Goal: Transaction & Acquisition: Book appointment/travel/reservation

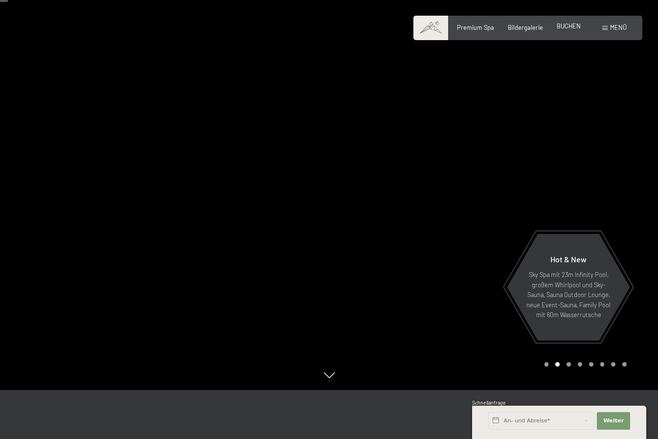
click at [571, 28] on span "BUCHEN" at bounding box center [568, 26] width 24 height 8
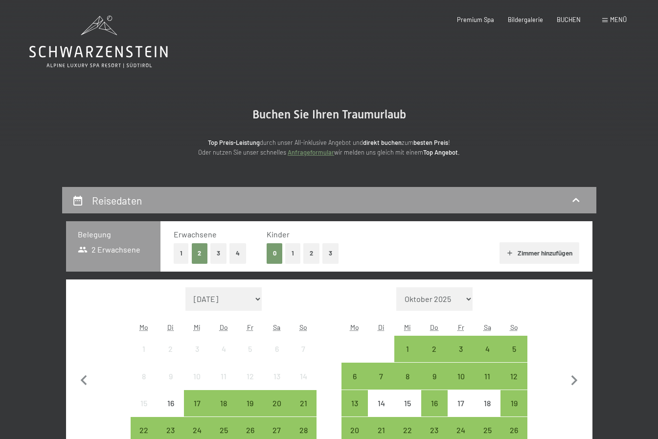
click at [314, 254] on button "2" at bounding box center [311, 253] width 16 height 20
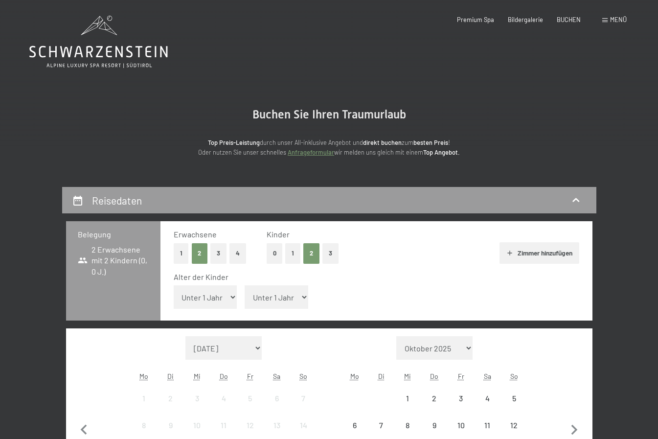
click at [218, 301] on select "Unter 1 Jahr 1 Jahr 2 Jahre 3 Jahre 4 Jahre 5 Jahre 6 Jahre 7 Jahre 8 Jahre 9 J…" at bounding box center [206, 296] width 64 height 23
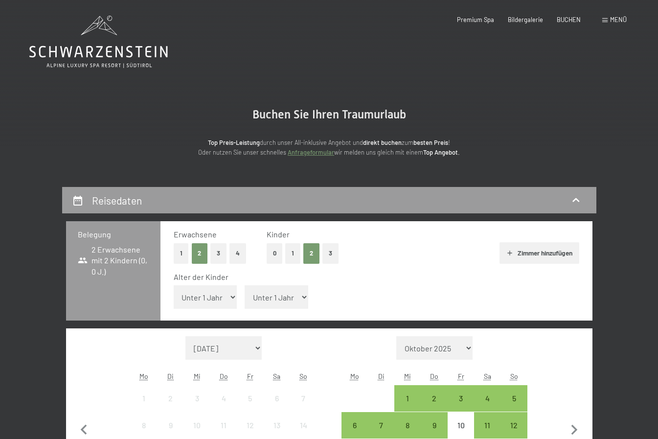
select select "8"
click at [174, 285] on select "Unter 1 Jahr 1 Jahr 2 Jahre 3 Jahre 4 Jahre 5 Jahre 6 Jahre 7 Jahre 8 Jahre 9 J…" at bounding box center [206, 296] width 64 height 23
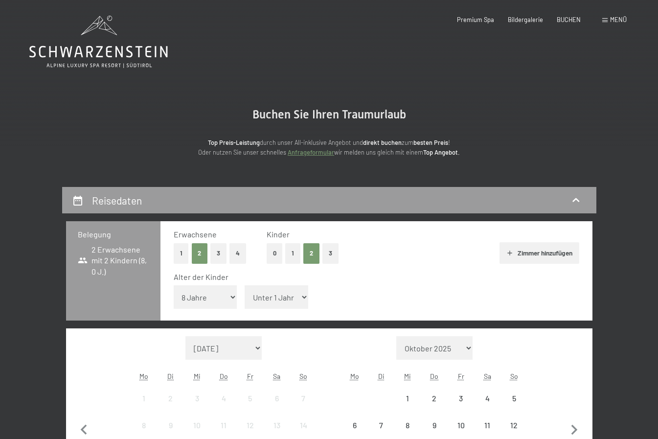
click at [296, 297] on select "Unter 1 Jahr 1 Jahr 2 Jahre 3 Jahre 4 Jahre 5 Jahre 6 Jahre 7 Jahre 8 Jahre 9 J…" at bounding box center [276, 296] width 64 height 23
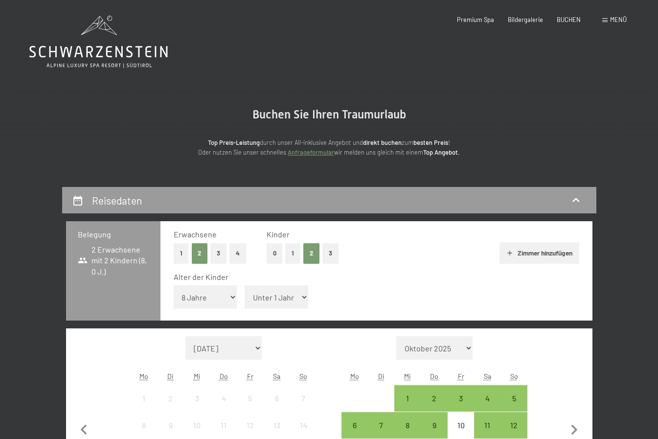
select select "11"
click at [244, 285] on select "Unter 1 Jahr 1 Jahr 2 Jahre 3 Jahre 4 Jahre 5 Jahre 6 Jahre 7 Jahre 8 Jahre 9 J…" at bounding box center [276, 296] width 64 height 23
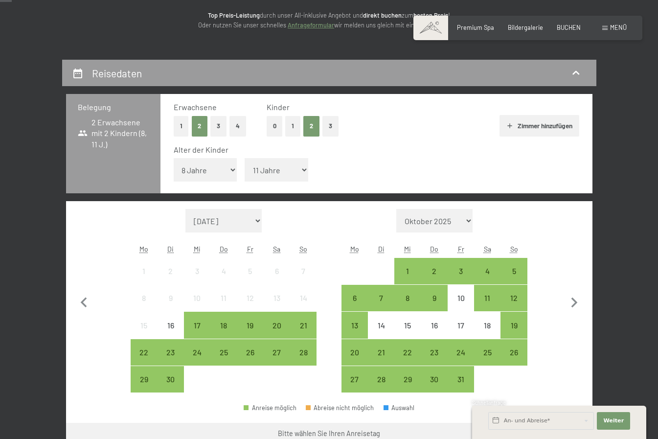
scroll to position [147, 0]
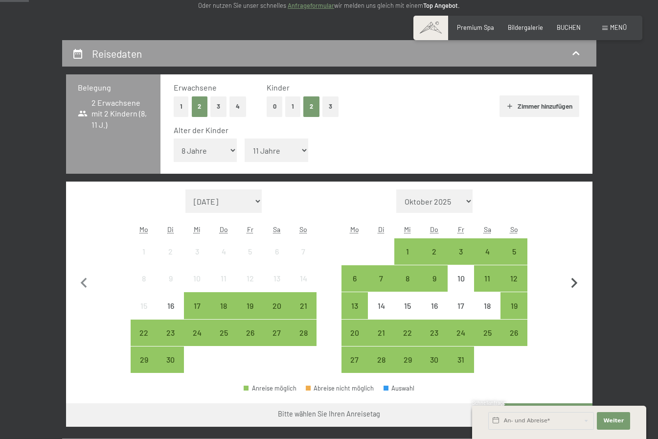
click at [573, 290] on icon "button" at bounding box center [574, 283] width 21 height 21
select select "[DATE]"
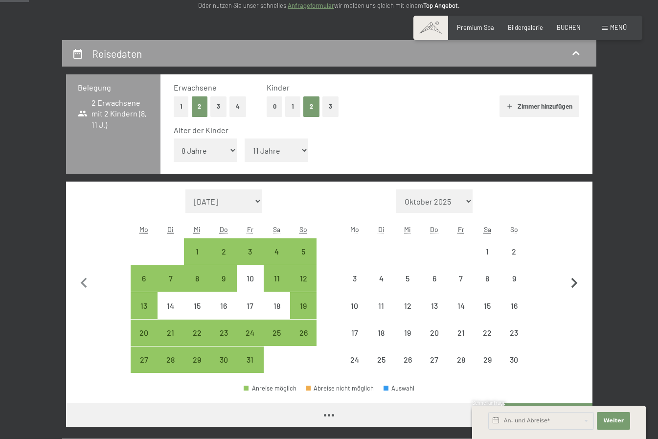
click at [573, 289] on icon "button" at bounding box center [574, 283] width 21 height 21
select select "[DATE]"
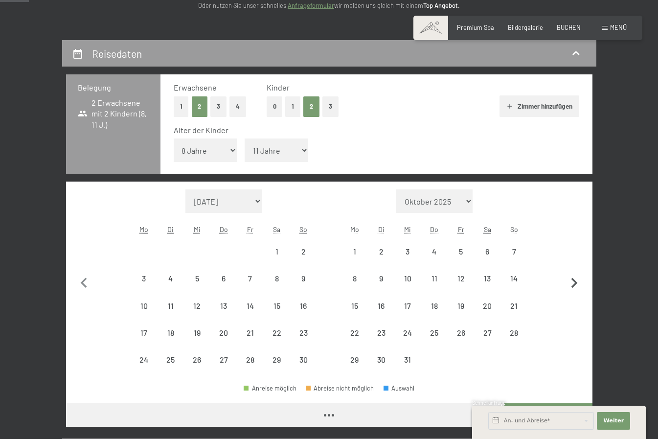
click at [573, 289] on icon "button" at bounding box center [574, 283] width 21 height 21
select select "[DATE]"
click at [573, 289] on icon "button" at bounding box center [574, 283] width 21 height 21
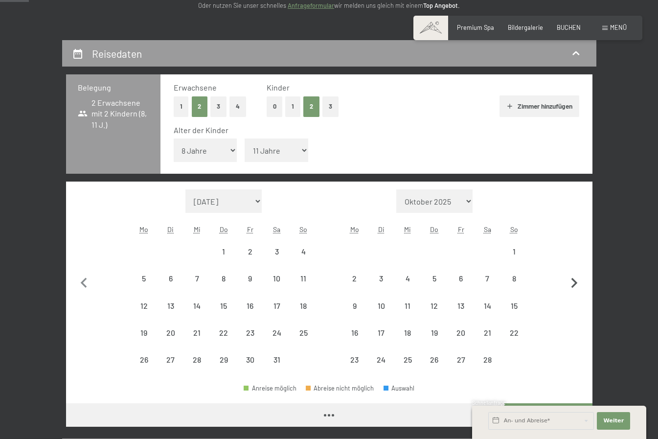
select select "[DATE]"
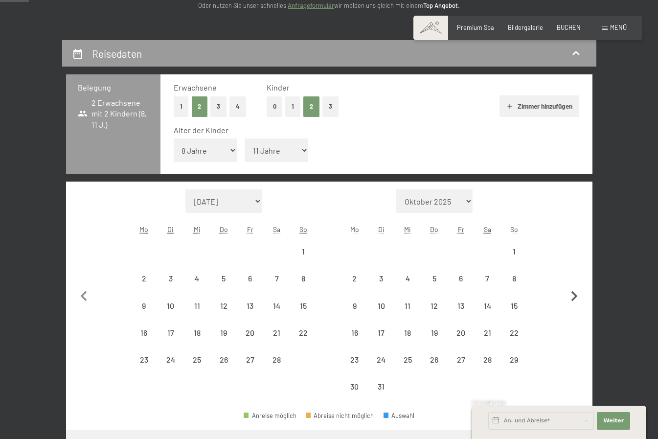
click at [573, 289] on icon "button" at bounding box center [574, 296] width 21 height 21
select select "[DATE]"
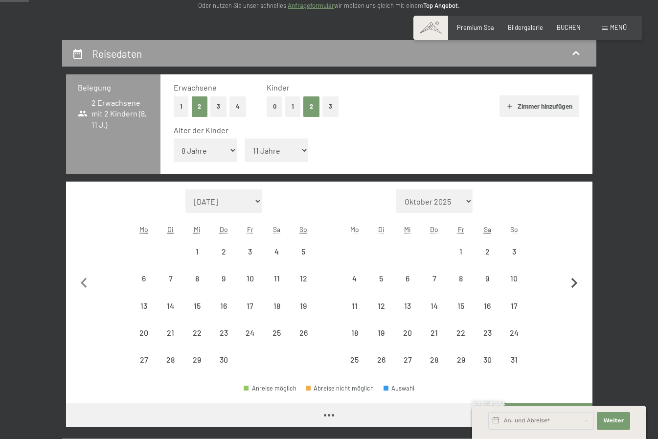
click at [573, 289] on icon "button" at bounding box center [574, 283] width 21 height 21
select select "[DATE]"
click at [573, 289] on icon "button" at bounding box center [574, 283] width 21 height 21
select select "[DATE]"
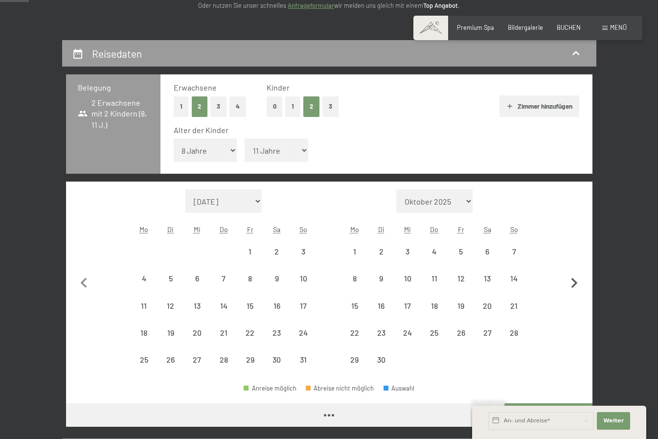
select select "[DATE]"
click at [573, 289] on icon "button" at bounding box center [574, 283] width 21 height 21
select select "[DATE]"
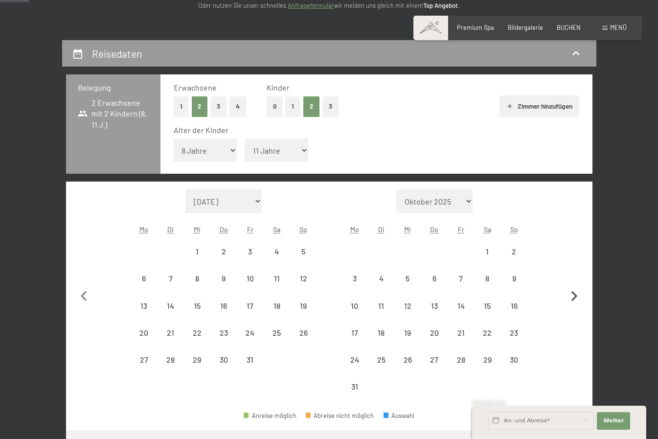
select select "[DATE]"
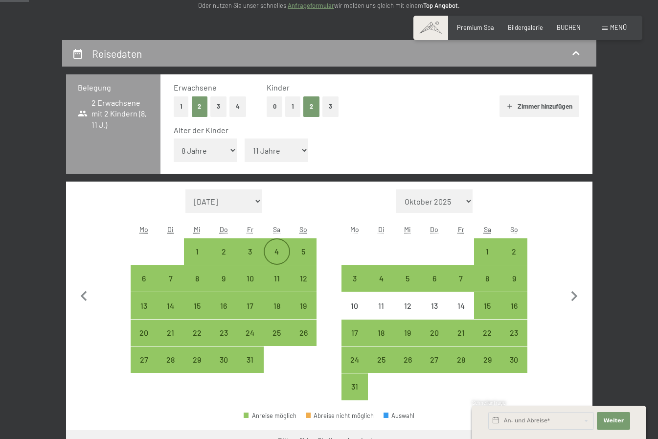
click at [277, 252] on div "4" at bounding box center [277, 259] width 24 height 24
select select "[DATE]"
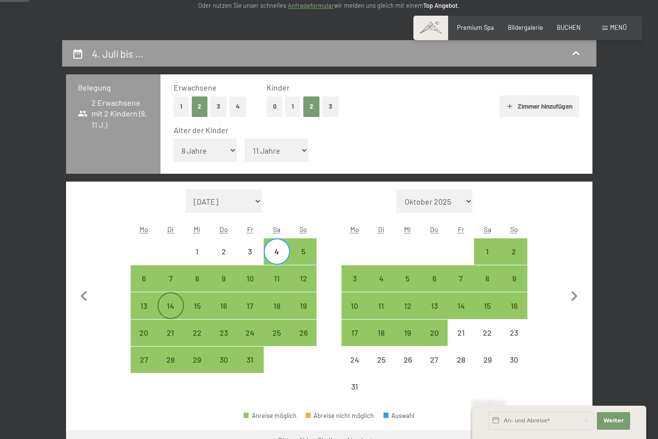
click at [172, 302] on div "14" at bounding box center [170, 314] width 24 height 24
select select "[DATE]"
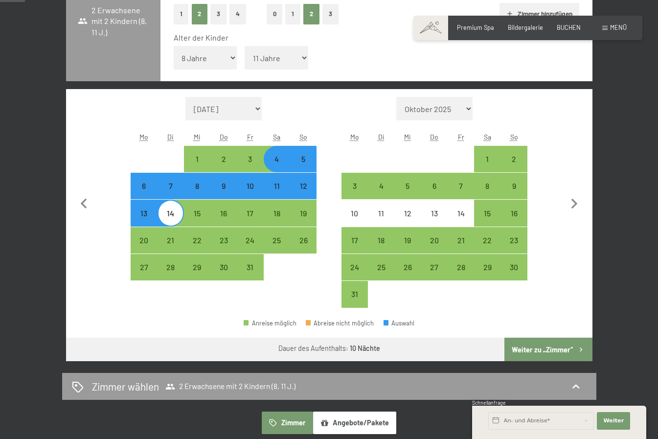
scroll to position [244, 0]
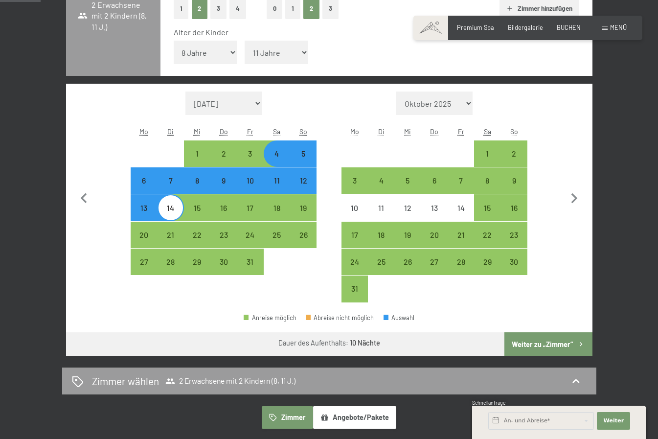
click at [548, 342] on button "Weiter zu „Zimmer“" at bounding box center [548, 343] width 88 height 23
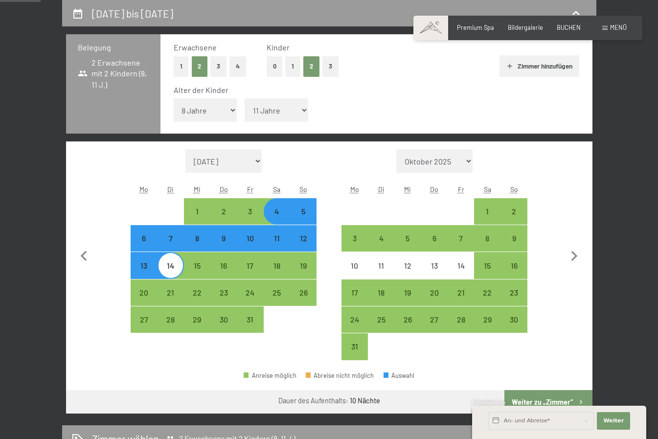
select select "[DATE]"
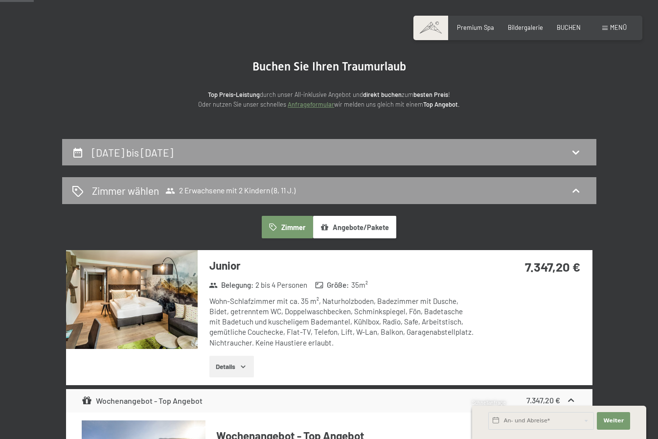
scroll to position [0, 0]
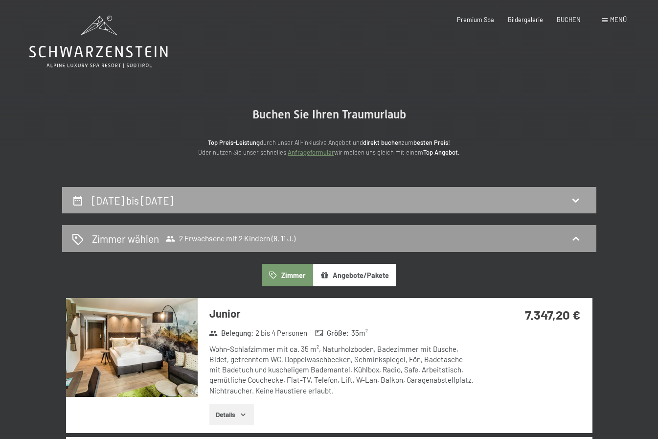
click at [325, 202] on div "[DATE] bis [DATE]" at bounding box center [329, 200] width 514 height 14
select select "8"
select select "11"
select select "[DATE]"
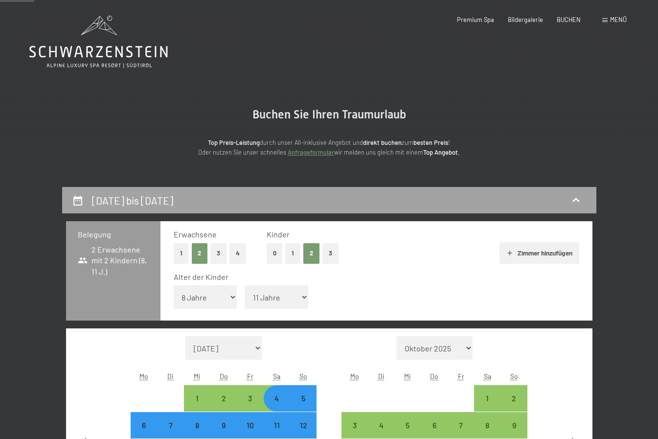
scroll to position [187, 0]
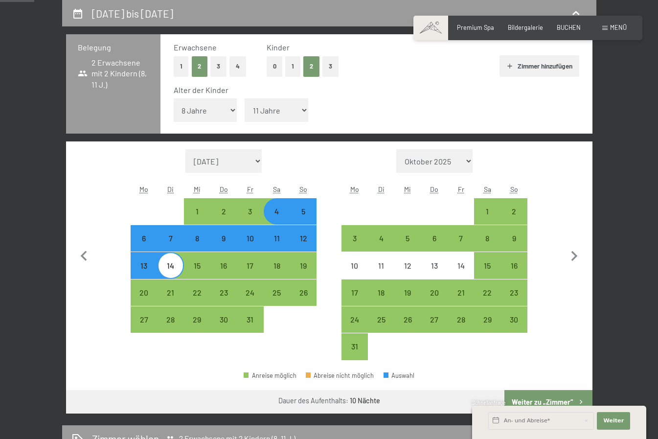
click at [276, 214] on div "4" at bounding box center [277, 219] width 24 height 24
select select "[DATE]"
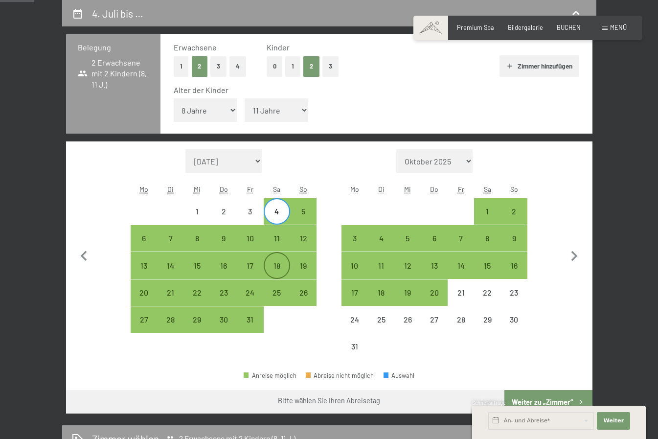
click at [282, 265] on div "18" at bounding box center [277, 274] width 24 height 24
select select "[DATE]"
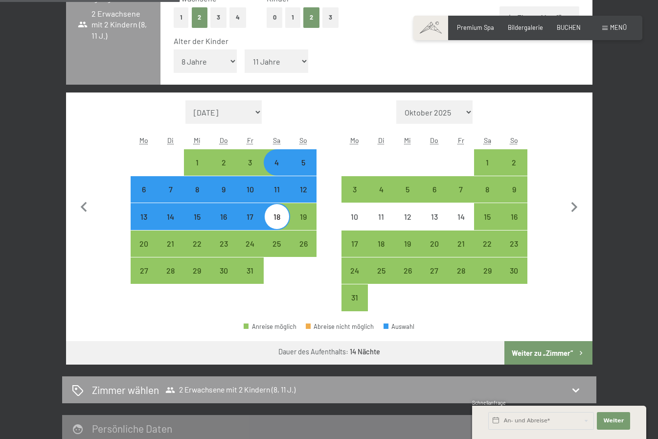
click at [553, 352] on button "Weiter zu „Zimmer“" at bounding box center [548, 352] width 88 height 23
select select "[DATE]"
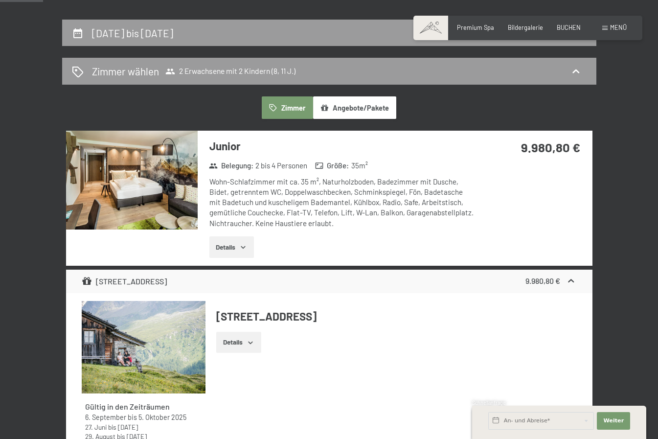
scroll to position [0, 0]
